Goal: Ask a question

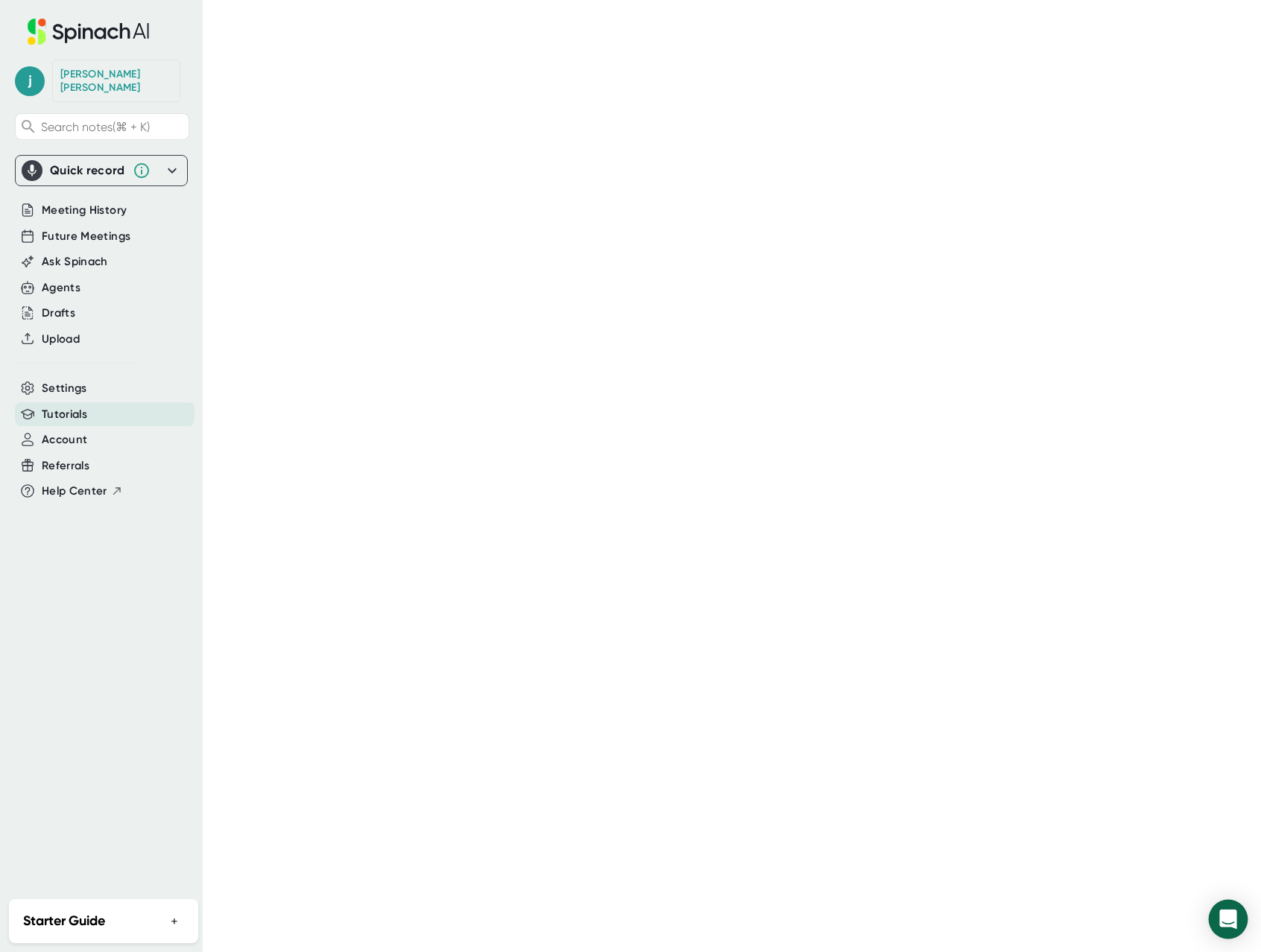
click at [1225, 925] on icon "Open Intercom Messenger" at bounding box center [1227, 919] width 17 height 20
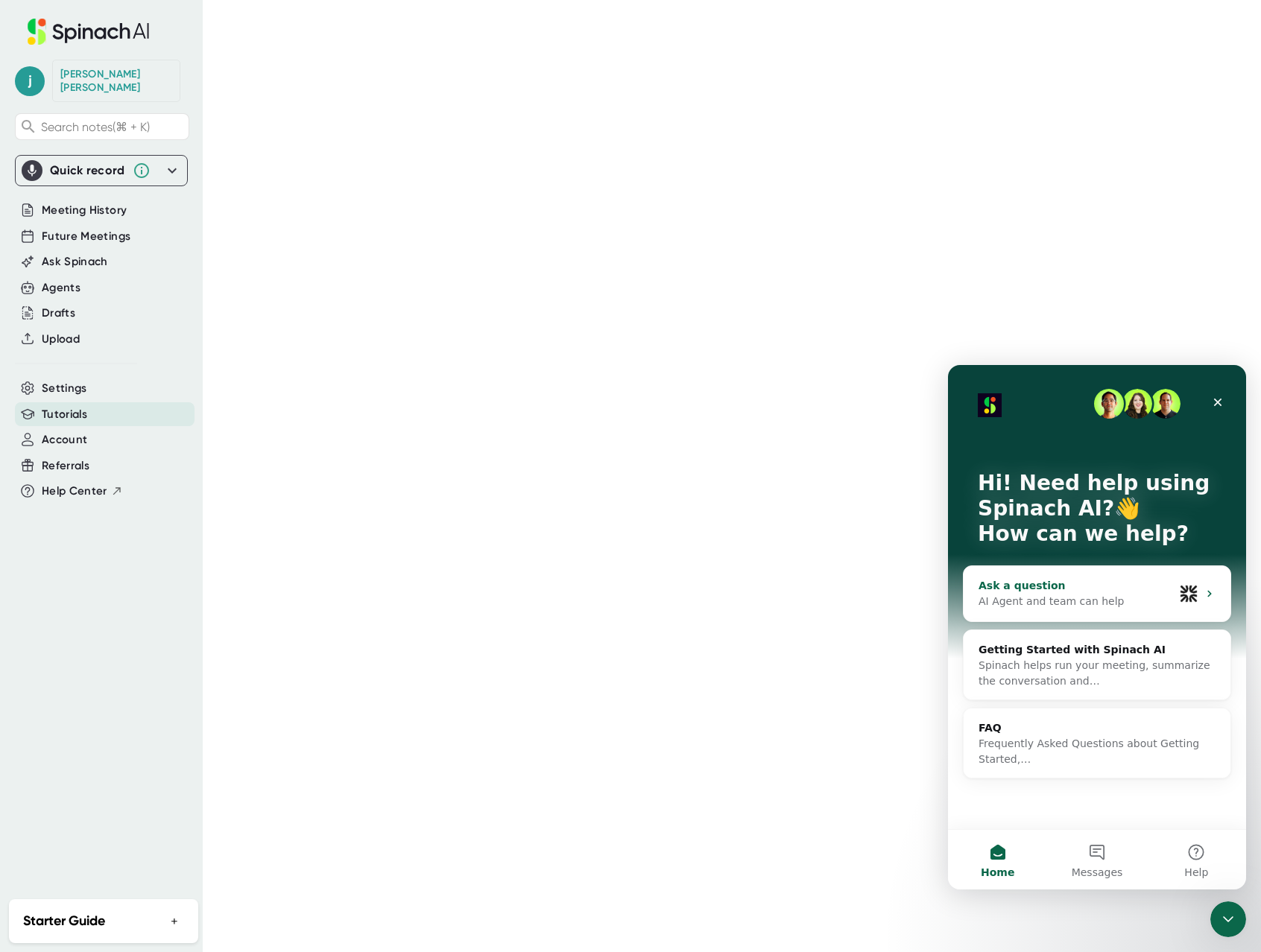
click at [1147, 594] on div "AI Agent and team can help" at bounding box center [1075, 601] width 195 height 16
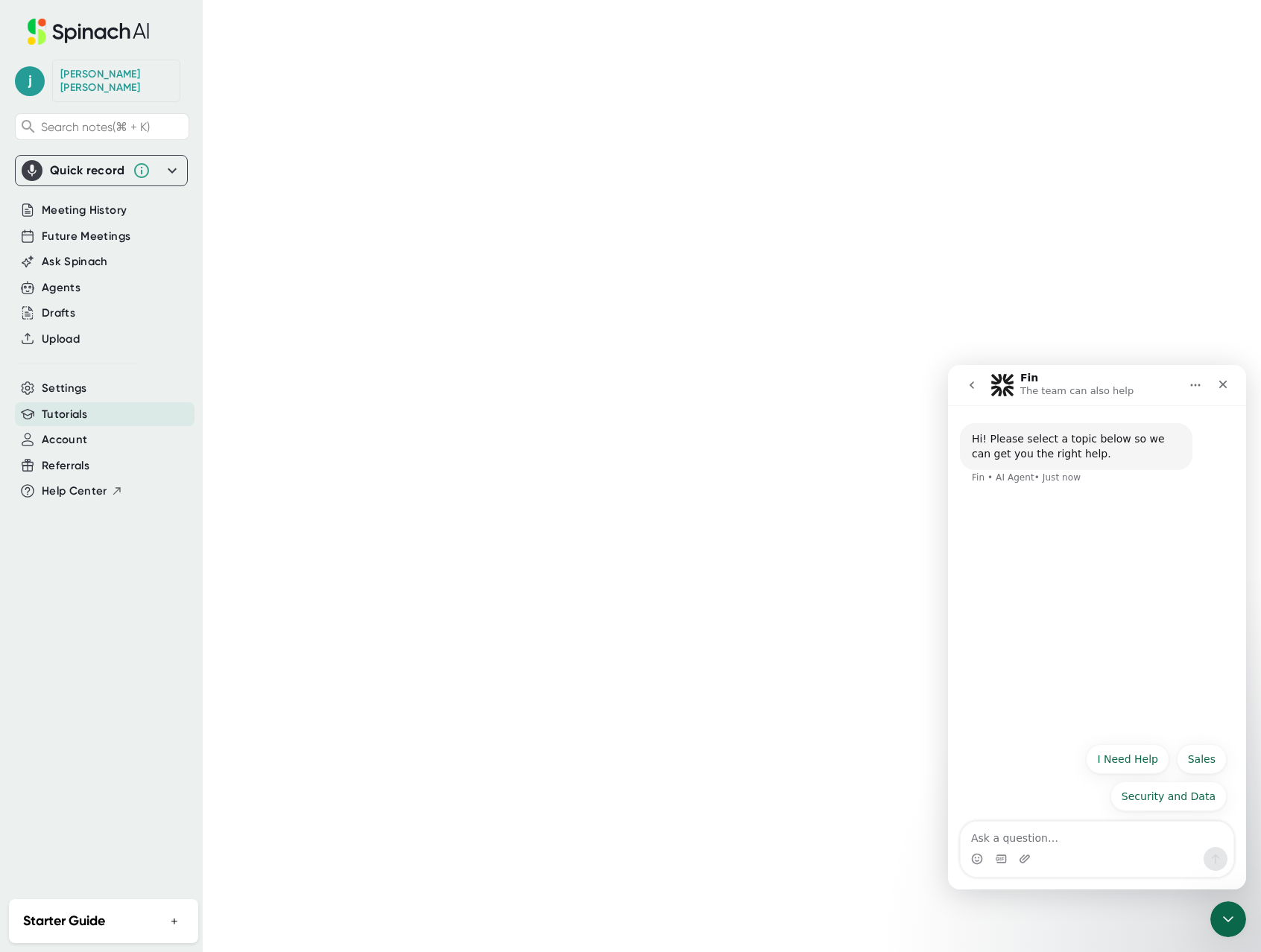
click at [1096, 846] on textarea "Ask a question…" at bounding box center [1097, 834] width 273 height 25
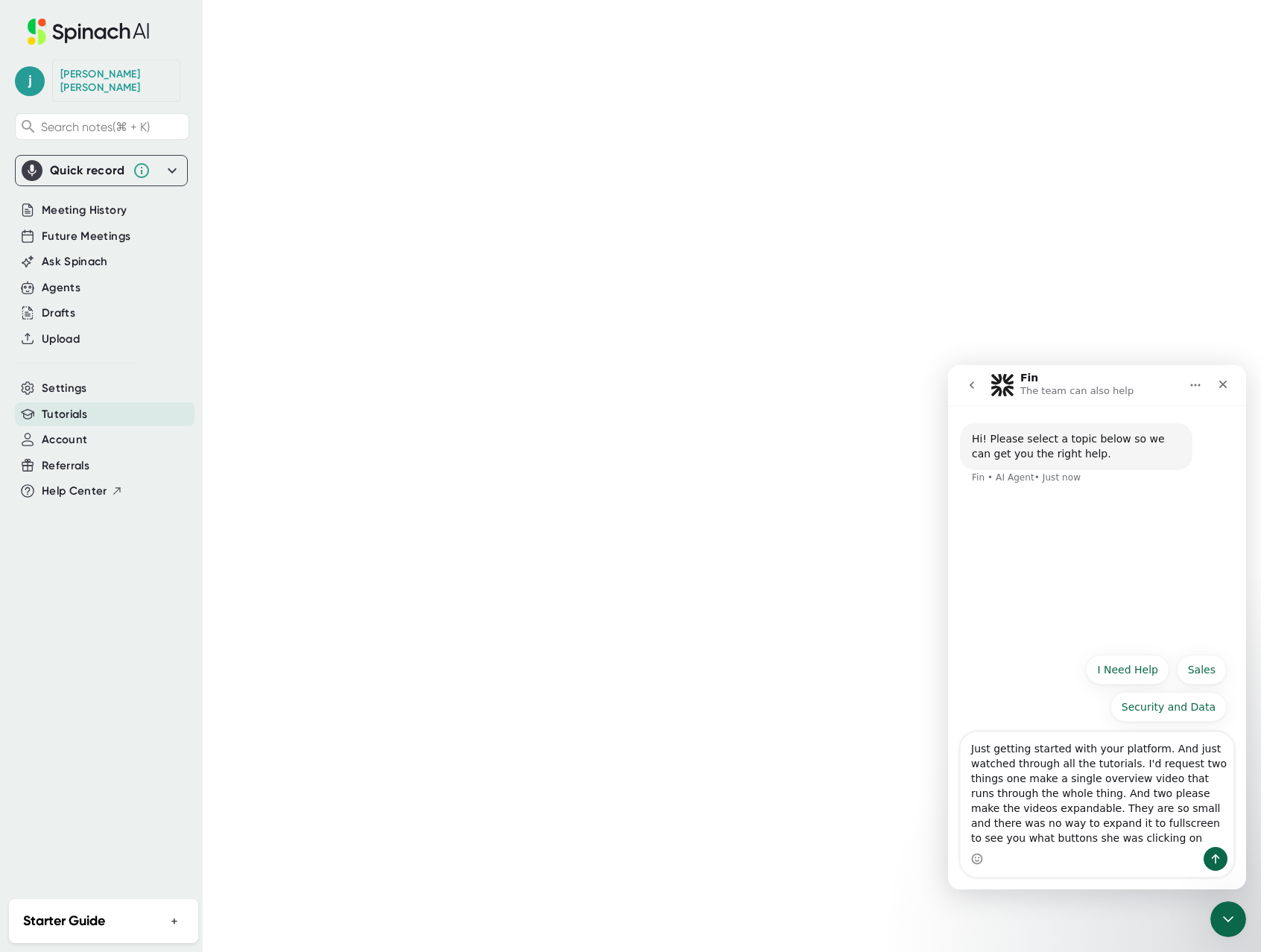
type textarea "Just getting started with your platform. And just watched through all the tutor…"
click at [1129, 768] on textarea "Just getting started with your platform. And just watched through all the tutor…" at bounding box center [1097, 789] width 273 height 114
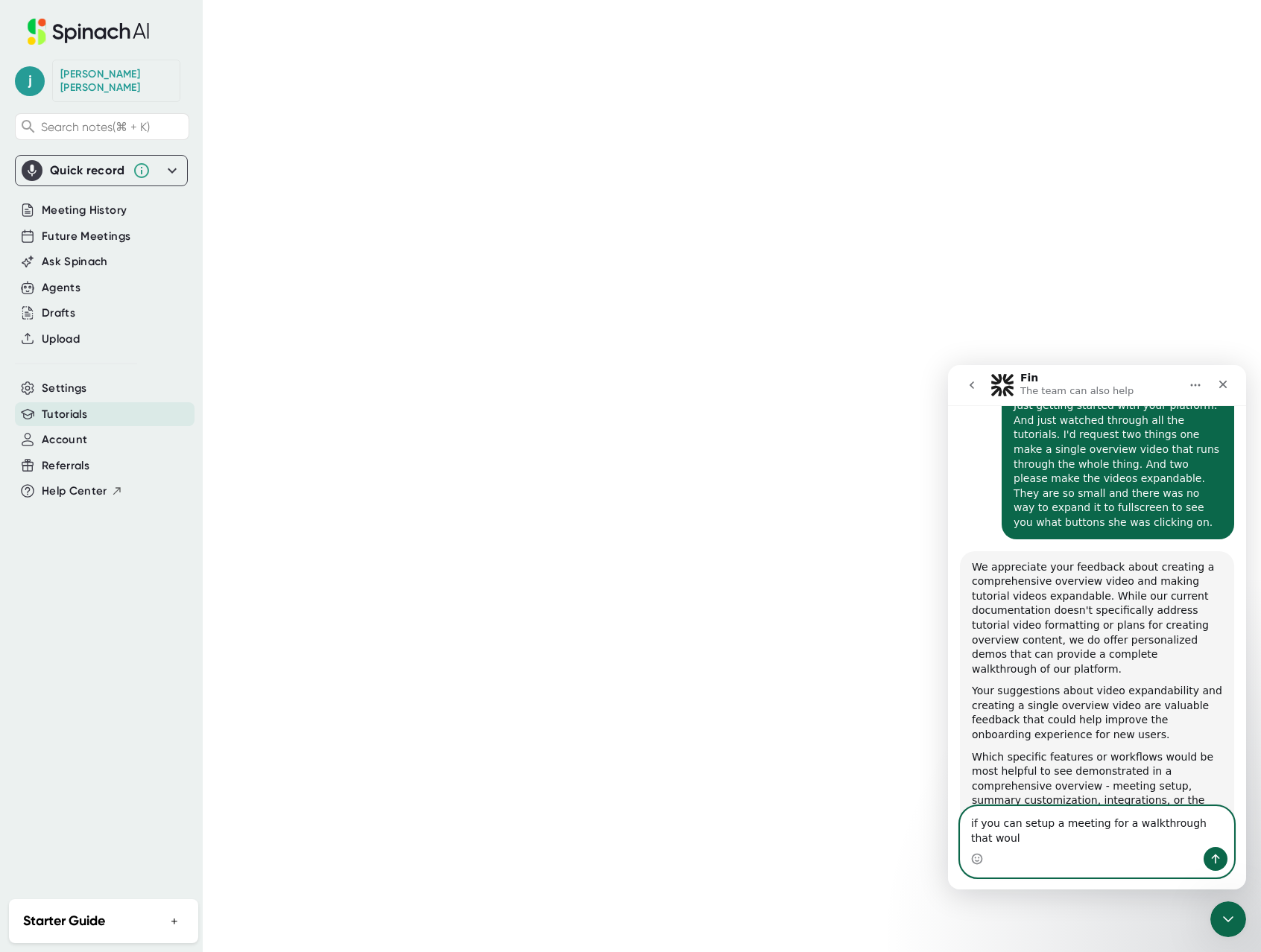
scroll to position [105, 0]
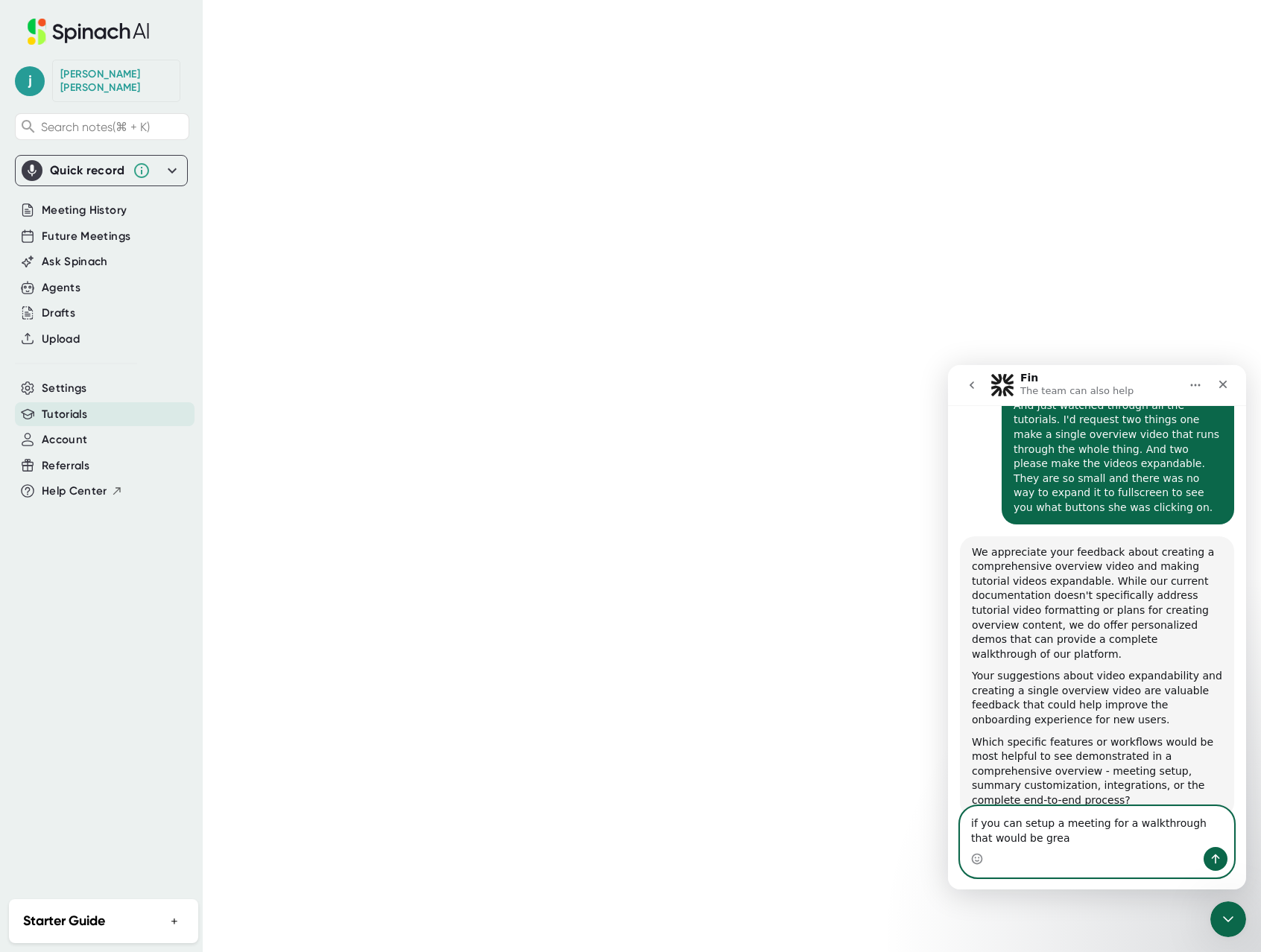
type textarea "if you can setup a meeting for a walkthrough that would be great"
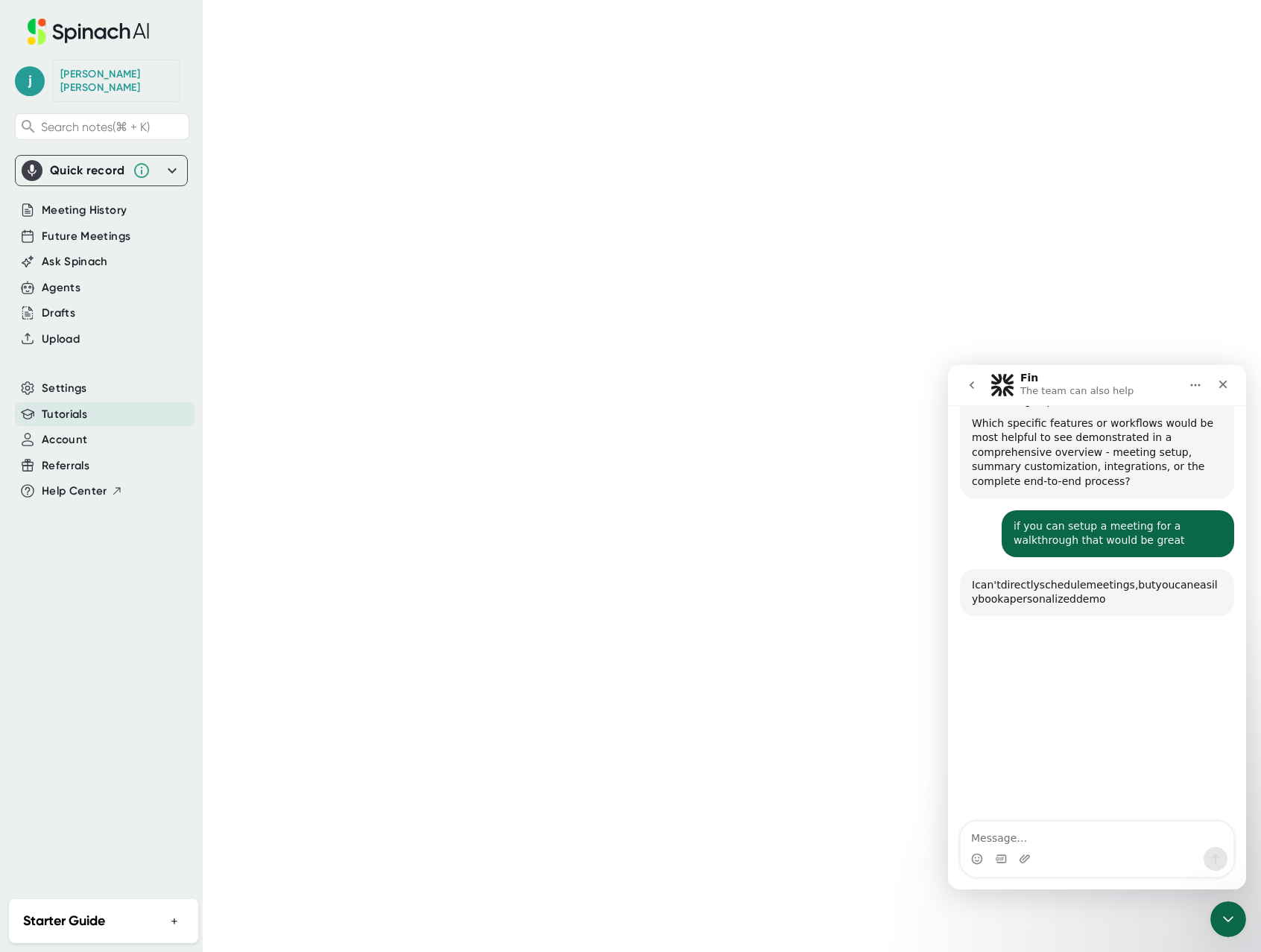
scroll to position [491, 0]
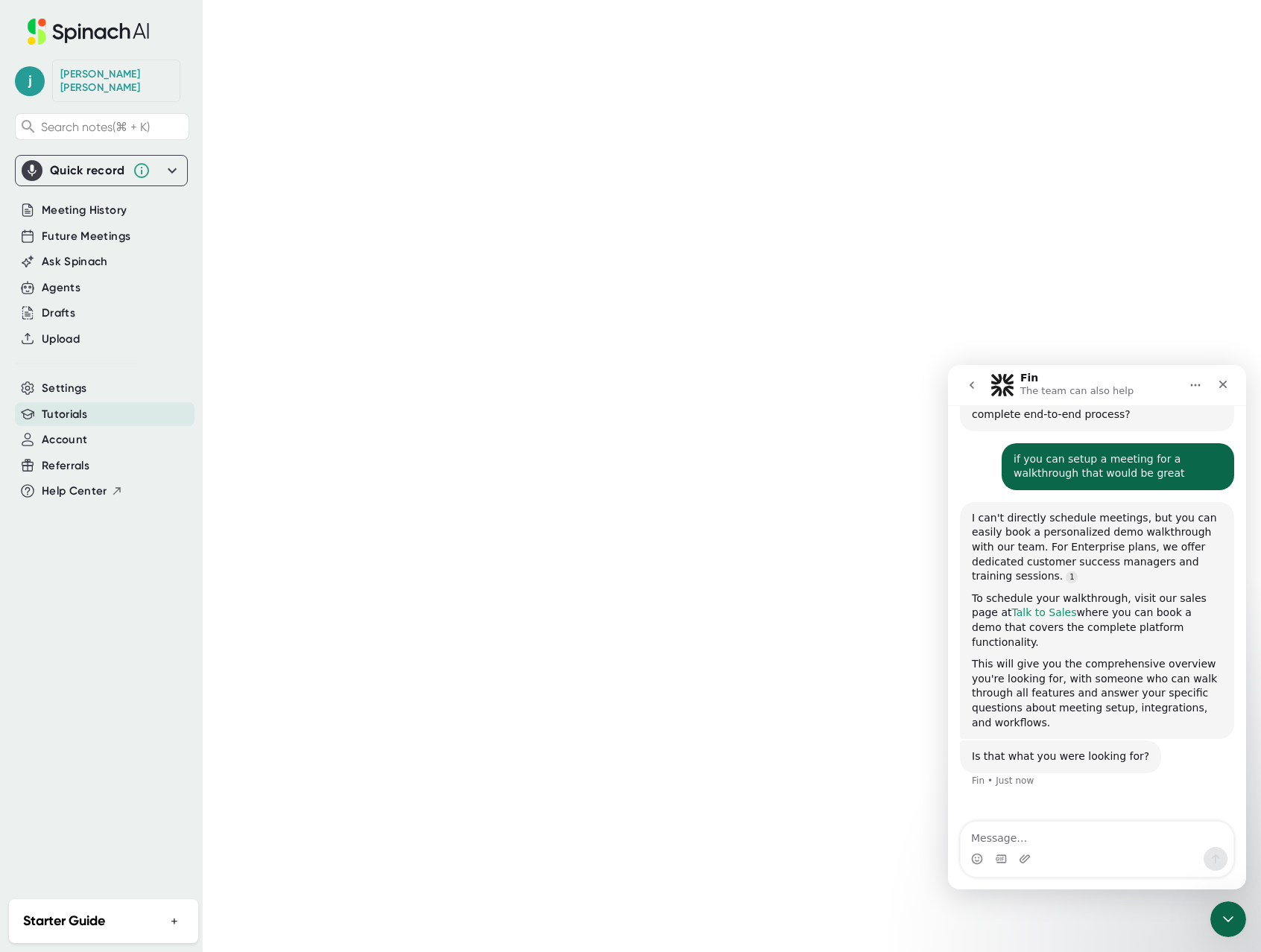
click at [1030, 606] on link "Talk to Sales" at bounding box center [1043, 612] width 65 height 12
click at [1229, 381] on div "Close" at bounding box center [1223, 384] width 27 height 27
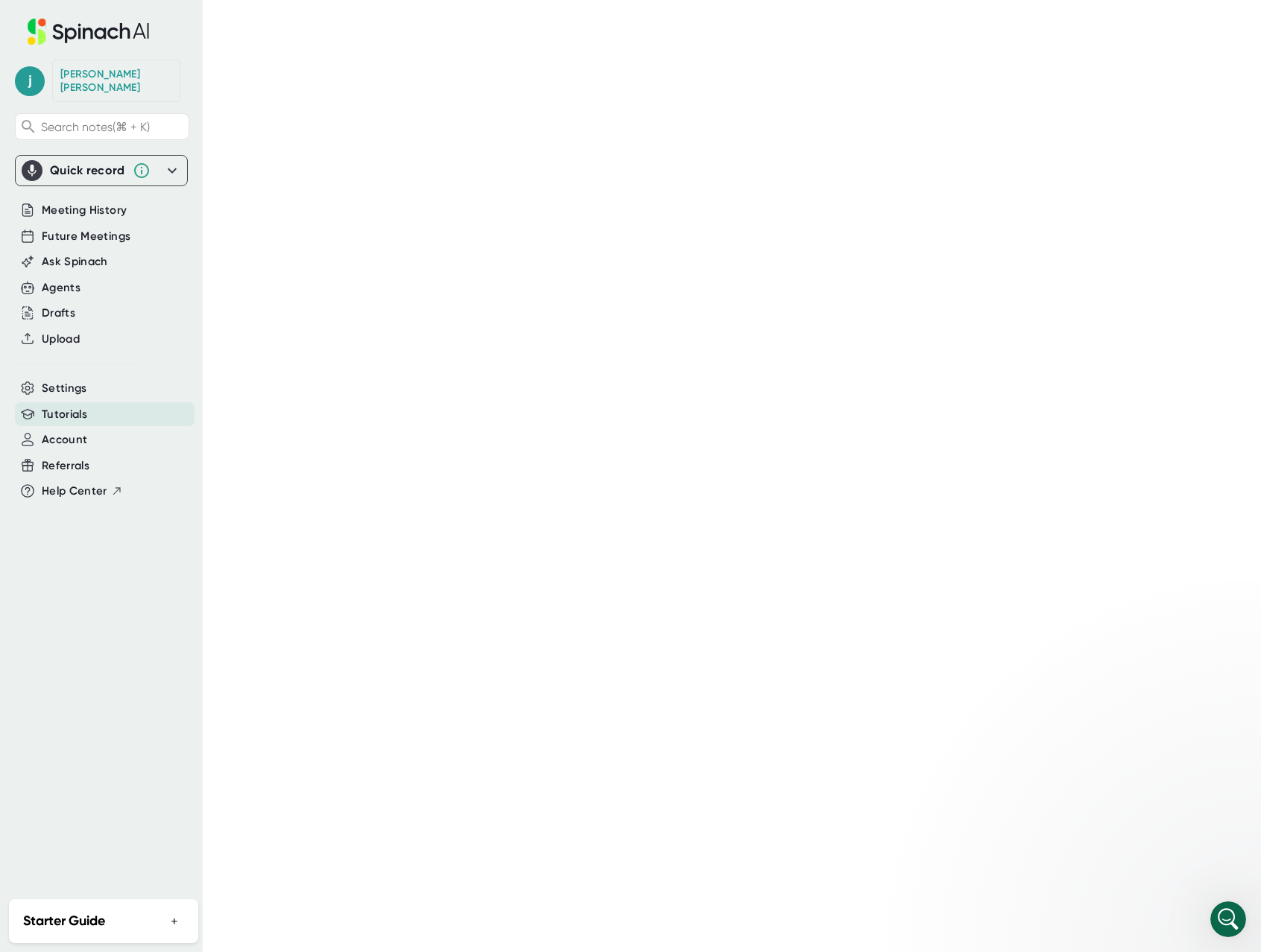
scroll to position [412, 0]
